Goal: Complete application form

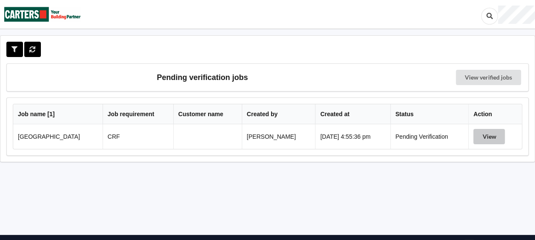
click at [474, 139] on button "View" at bounding box center [489, 136] width 32 height 15
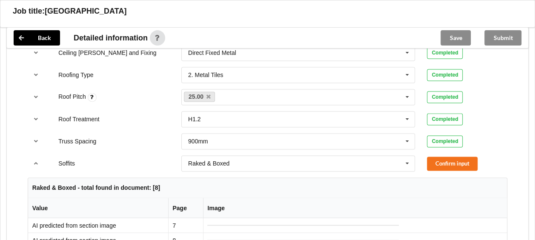
scroll to position [596, 0]
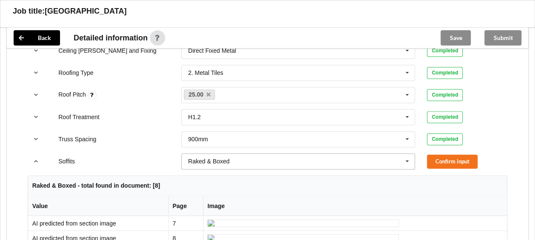
click at [410, 163] on icon at bounding box center [407, 162] width 13 height 16
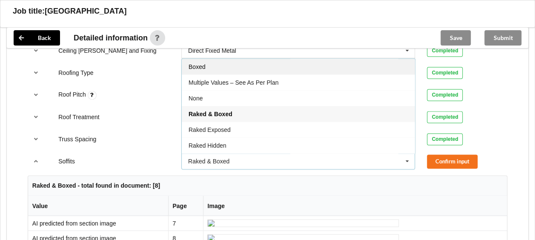
click at [277, 61] on div "Boxed" at bounding box center [298, 67] width 233 height 16
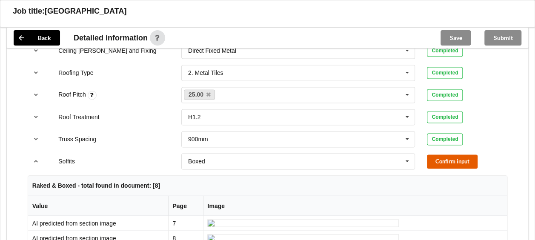
click at [444, 164] on button "Confirm input" at bounding box center [452, 162] width 51 height 14
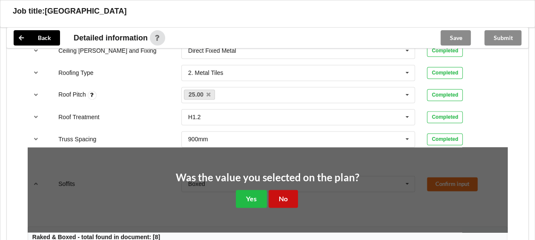
click at [276, 193] on button "No" at bounding box center [283, 198] width 29 height 17
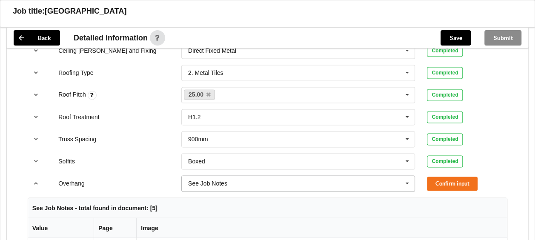
click at [402, 180] on icon at bounding box center [407, 184] width 13 height 16
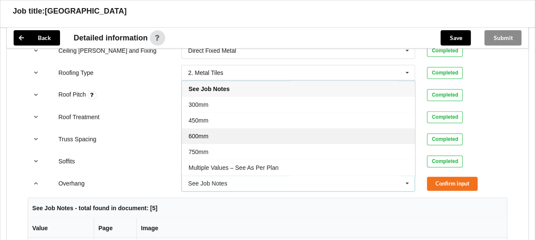
click at [304, 134] on div "600mm" at bounding box center [298, 136] width 233 height 16
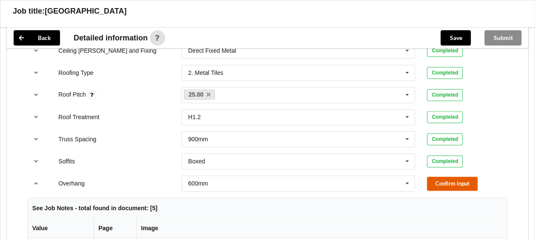
click at [443, 178] on button "Confirm input" at bounding box center [452, 184] width 51 height 14
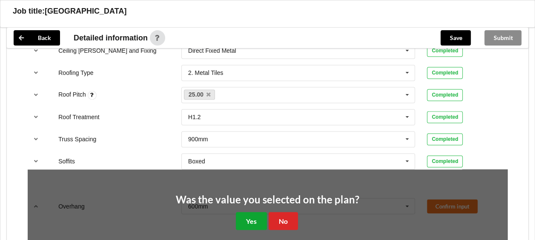
click at [256, 217] on button "Yes" at bounding box center [251, 220] width 31 height 17
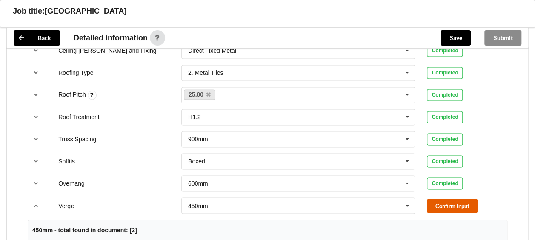
click at [468, 203] on button "Confirm input" at bounding box center [452, 206] width 51 height 14
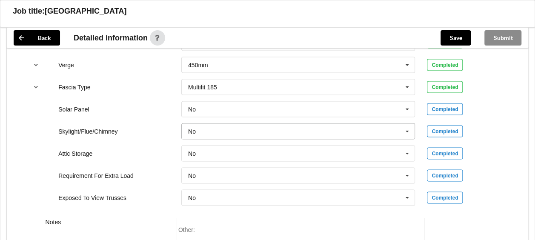
scroll to position [724, 0]
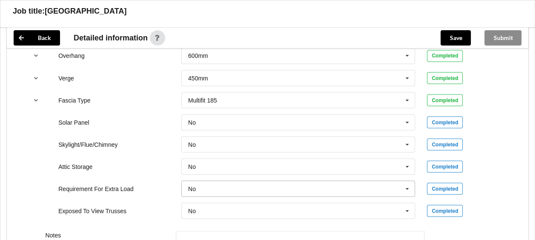
click at [407, 188] on icon at bounding box center [407, 189] width 13 height 16
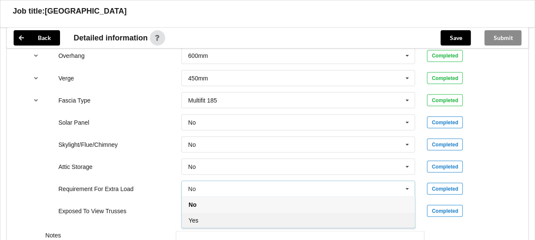
click at [286, 216] on div "Yes" at bounding box center [298, 220] width 233 height 16
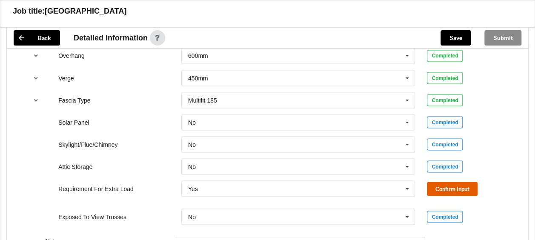
click at [439, 186] on button "Confirm input" at bounding box center [452, 189] width 51 height 14
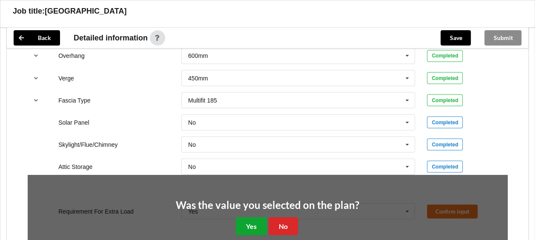
click at [250, 219] on button "Yes" at bounding box center [251, 225] width 31 height 17
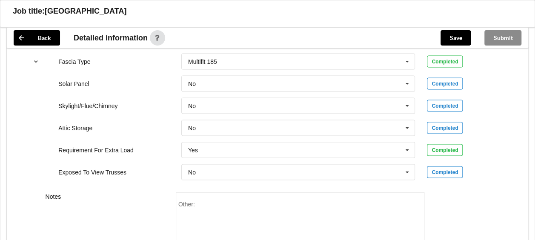
scroll to position [809, 0]
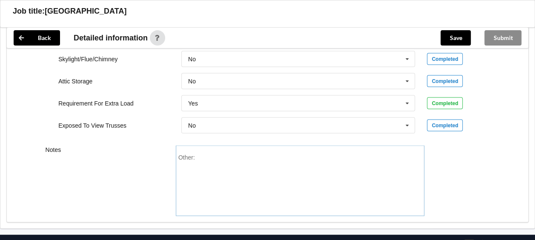
click at [241, 159] on div "Other:" at bounding box center [300, 184] width 244 height 60
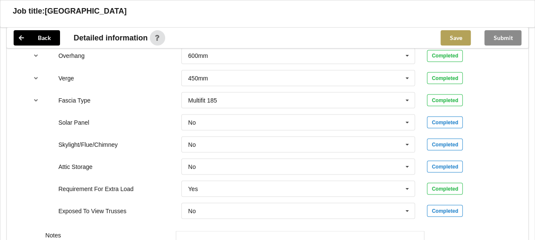
click at [460, 36] on button "Save" at bounding box center [456, 37] width 30 height 15
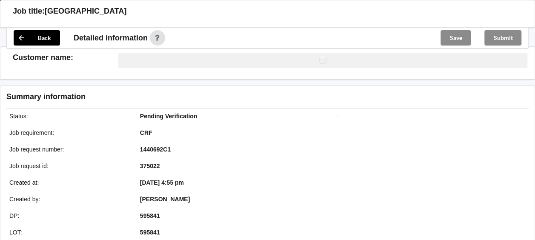
scroll to position [724, 0]
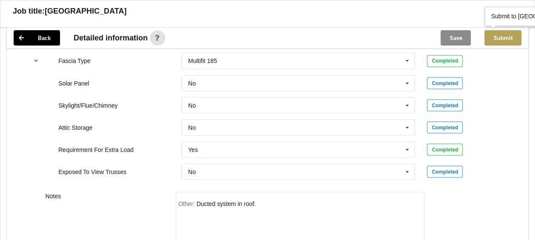
click at [506, 38] on button "Submit" at bounding box center [502, 37] width 37 height 15
